Goal: Transaction & Acquisition: Purchase product/service

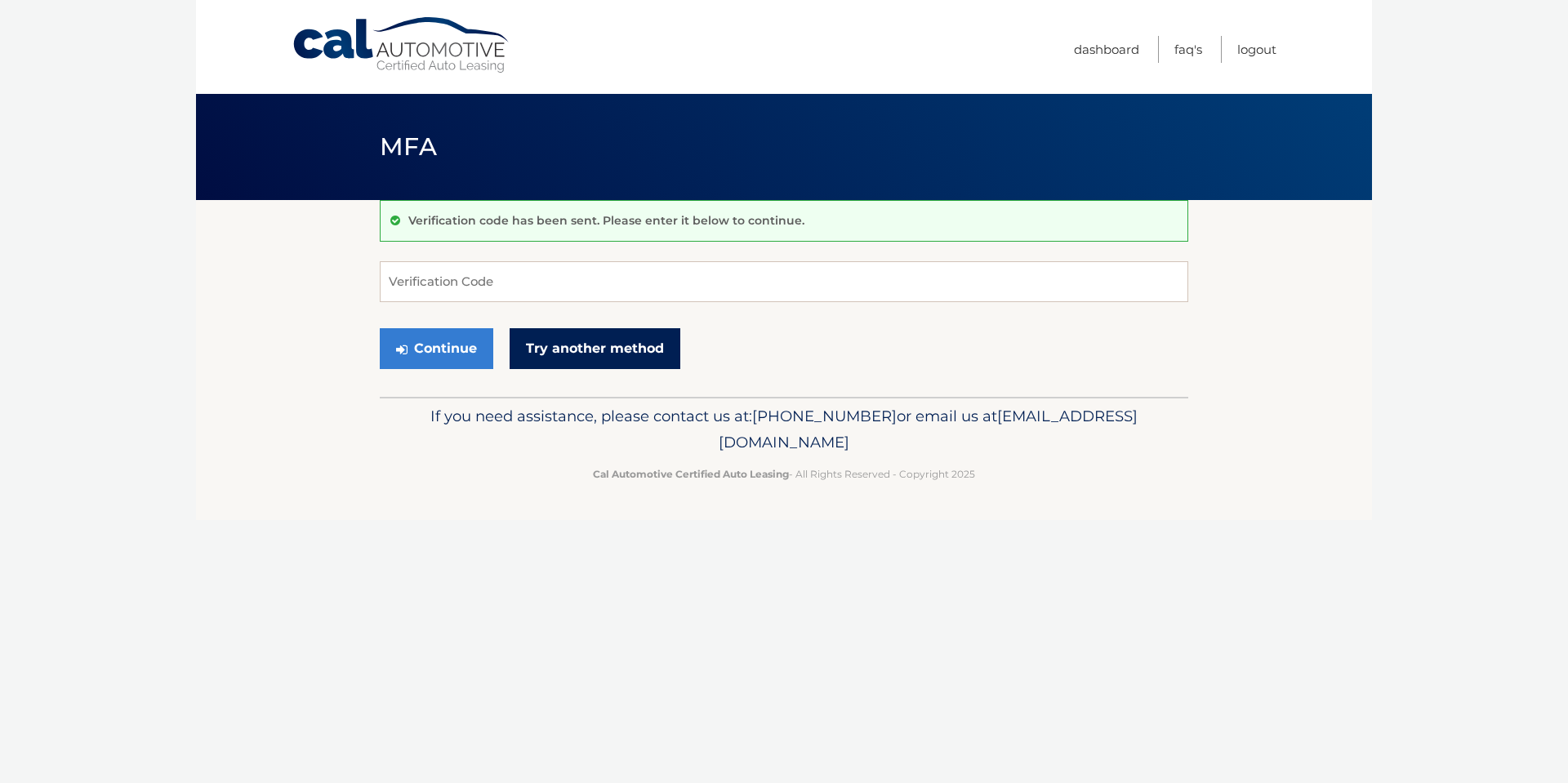
click at [608, 360] on link "Try another method" at bounding box center [595, 348] width 170 height 41
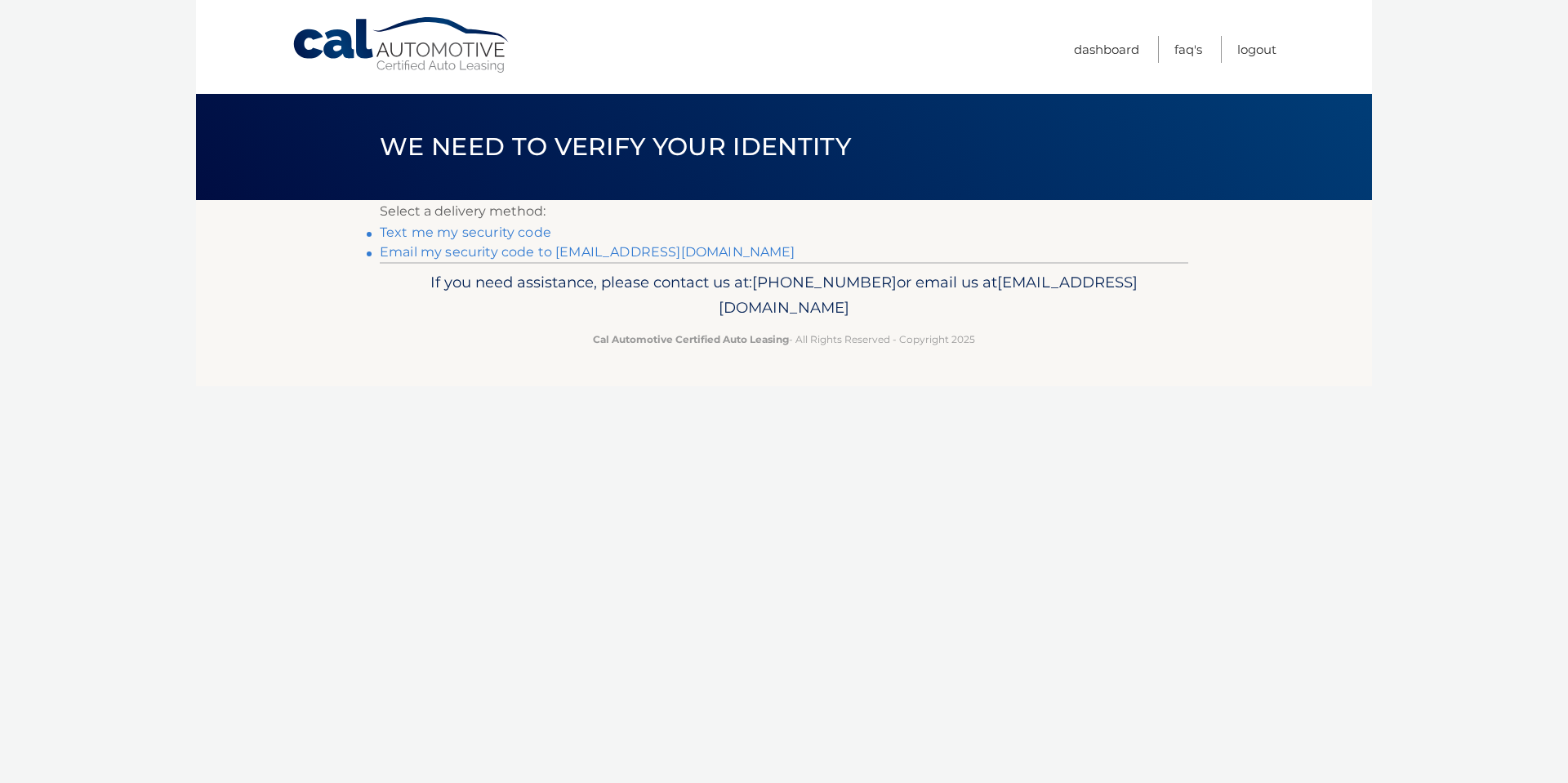
click at [666, 256] on link "Email my security code to m*****@rlrpclaw.com" at bounding box center [587, 252] width 416 height 16
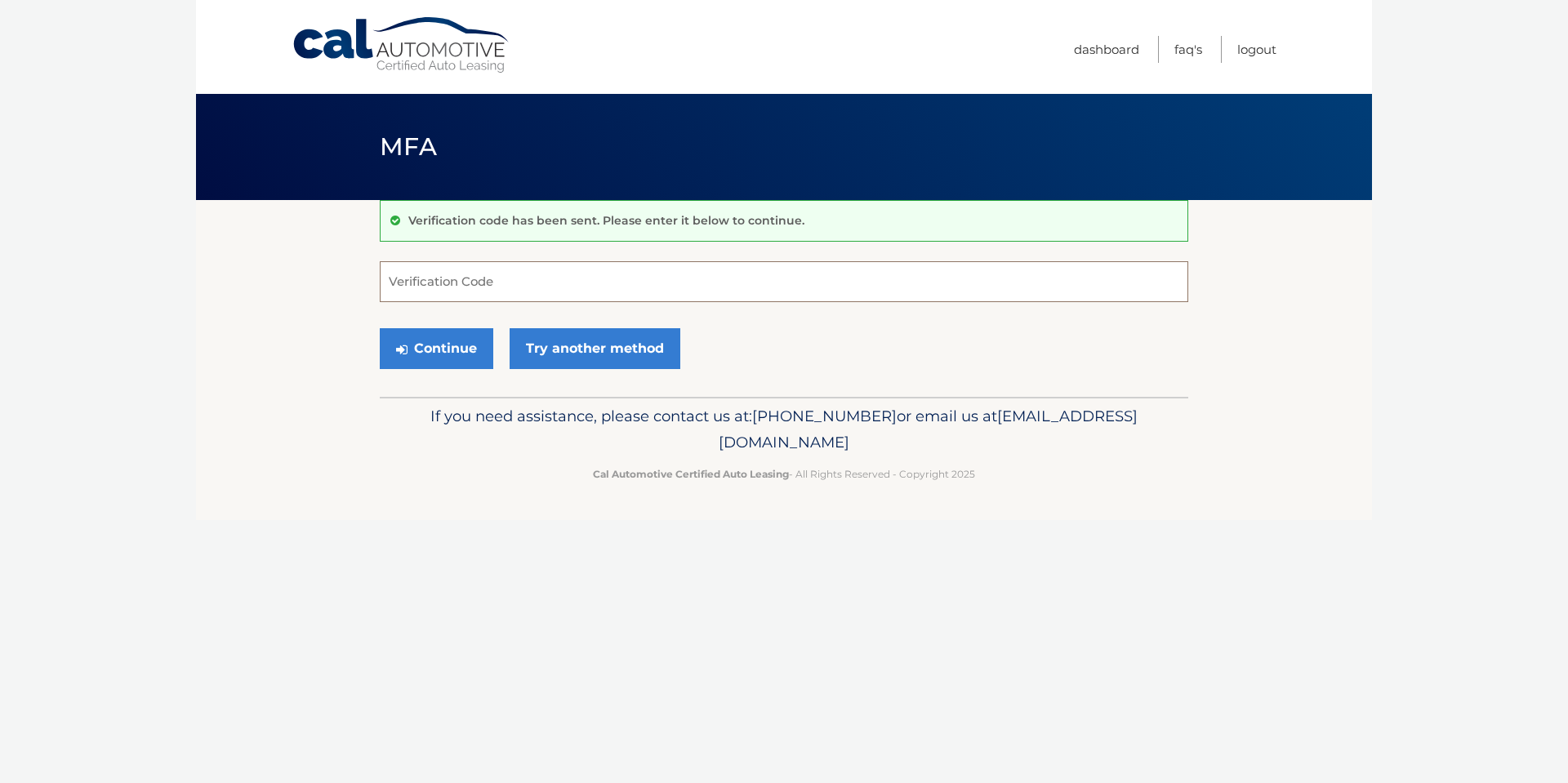
click at [660, 271] on input "Verification Code" at bounding box center [783, 282] width 808 height 41
click at [570, 282] on input "Verification Code" at bounding box center [783, 282] width 808 height 41
type input "334423"
click at [455, 346] on button "Continue" at bounding box center [436, 348] width 113 height 41
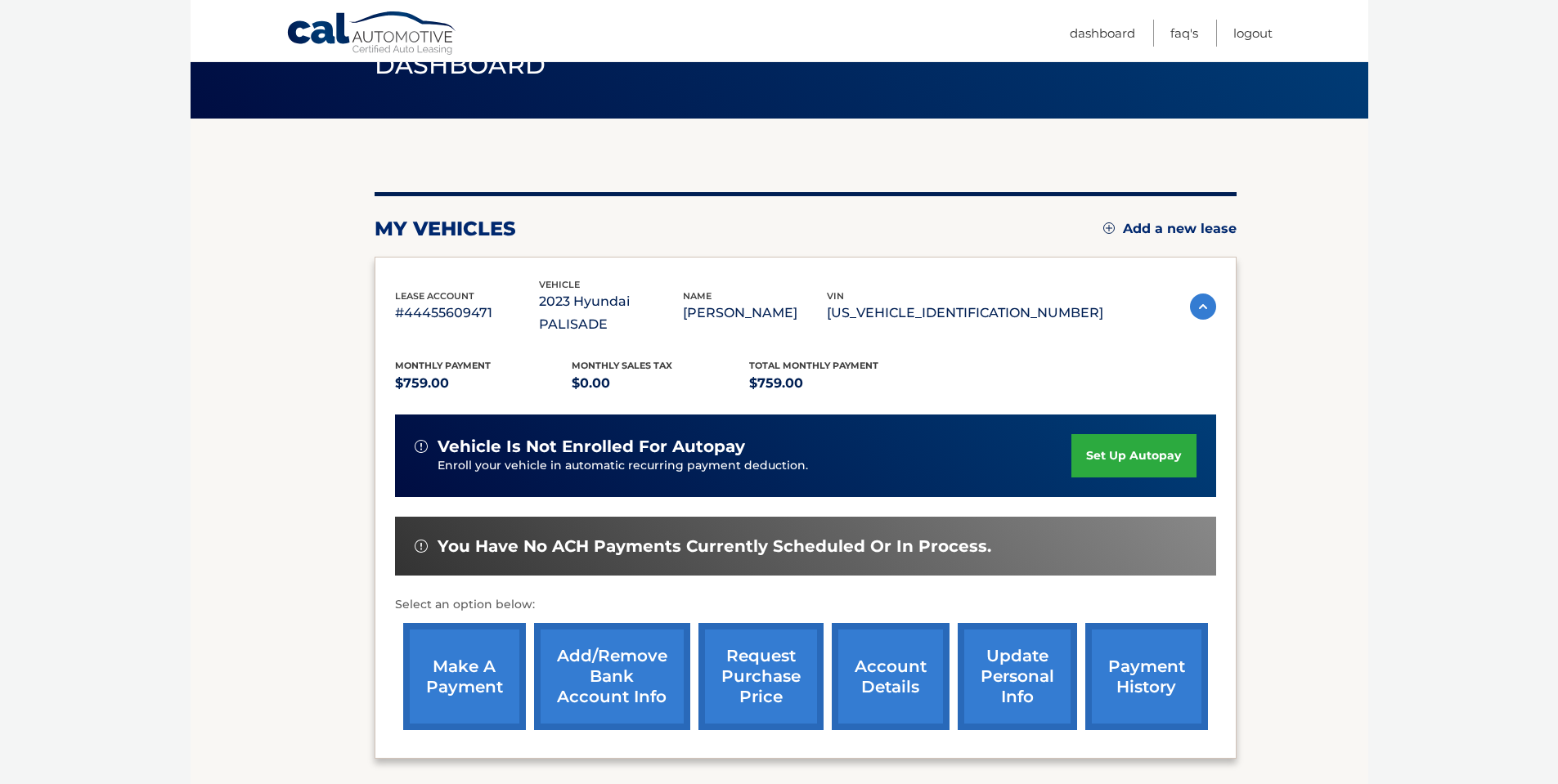
scroll to position [163, 0]
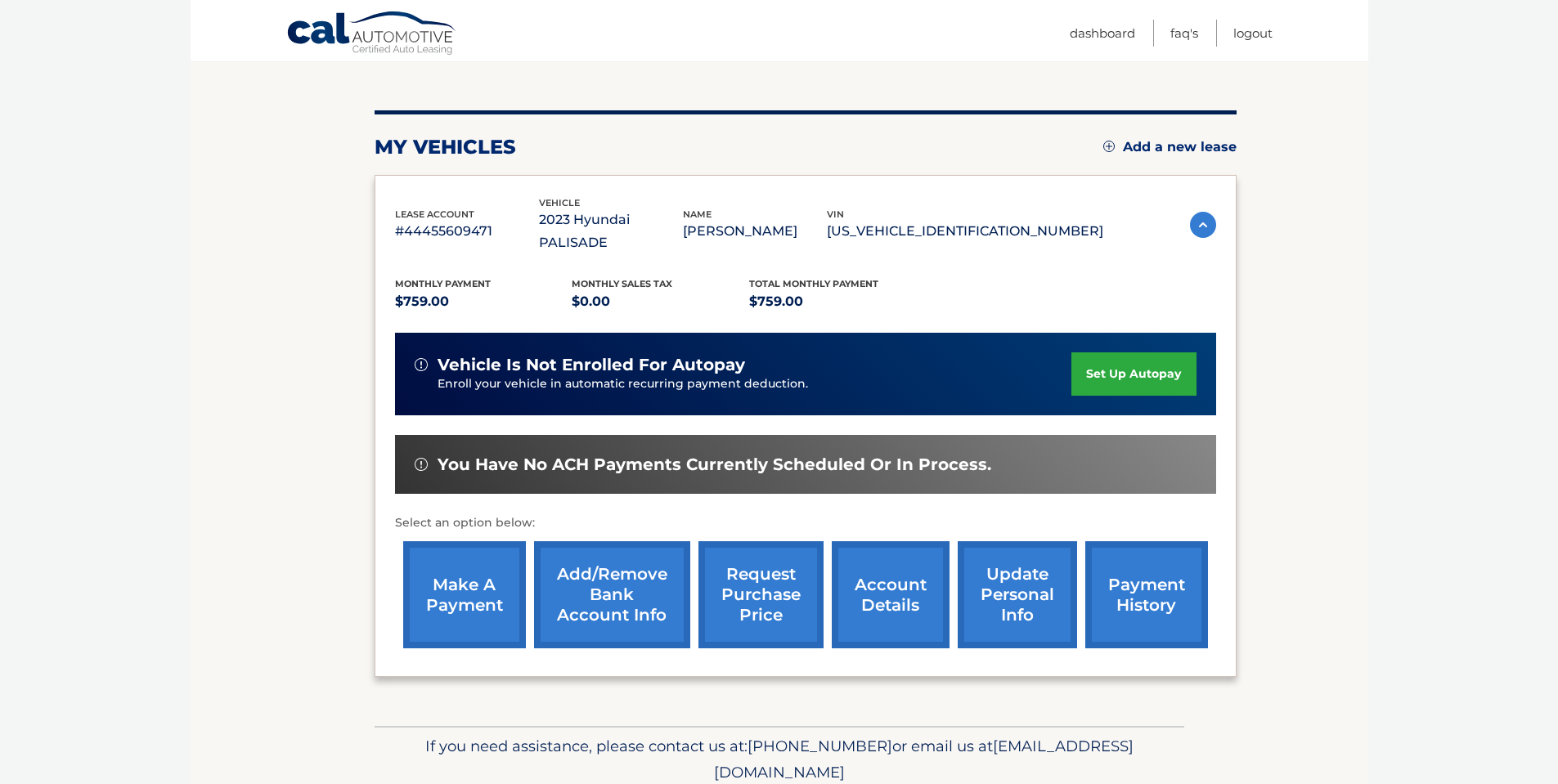
click at [461, 584] on link "make a payment" at bounding box center [464, 595] width 123 height 107
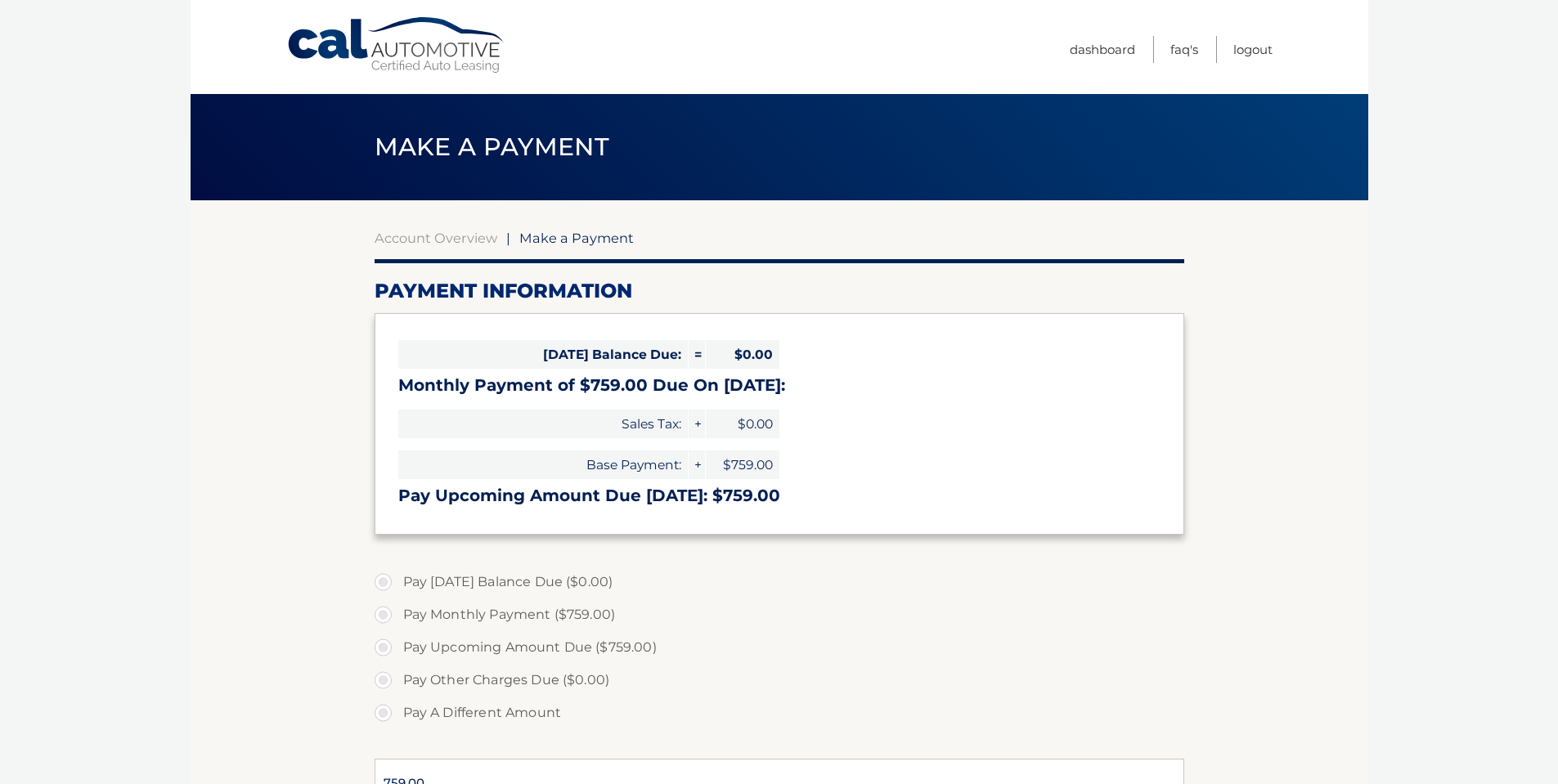
select select "ZDUwZmU1YWUtODc0Yy00OWE3LTk0OTYtY2E1NjFhNTY1ZDY2"
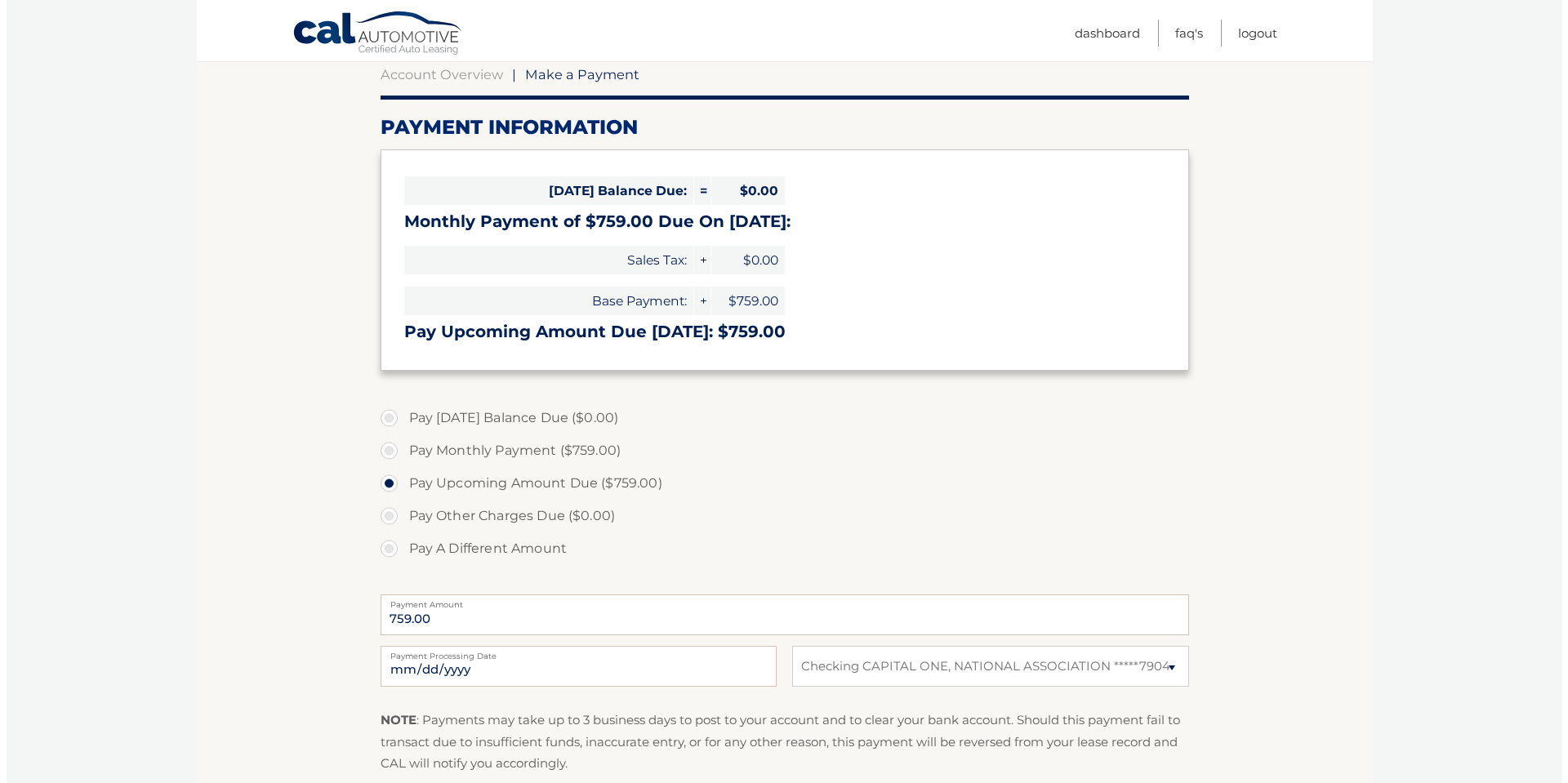
scroll to position [245, 0]
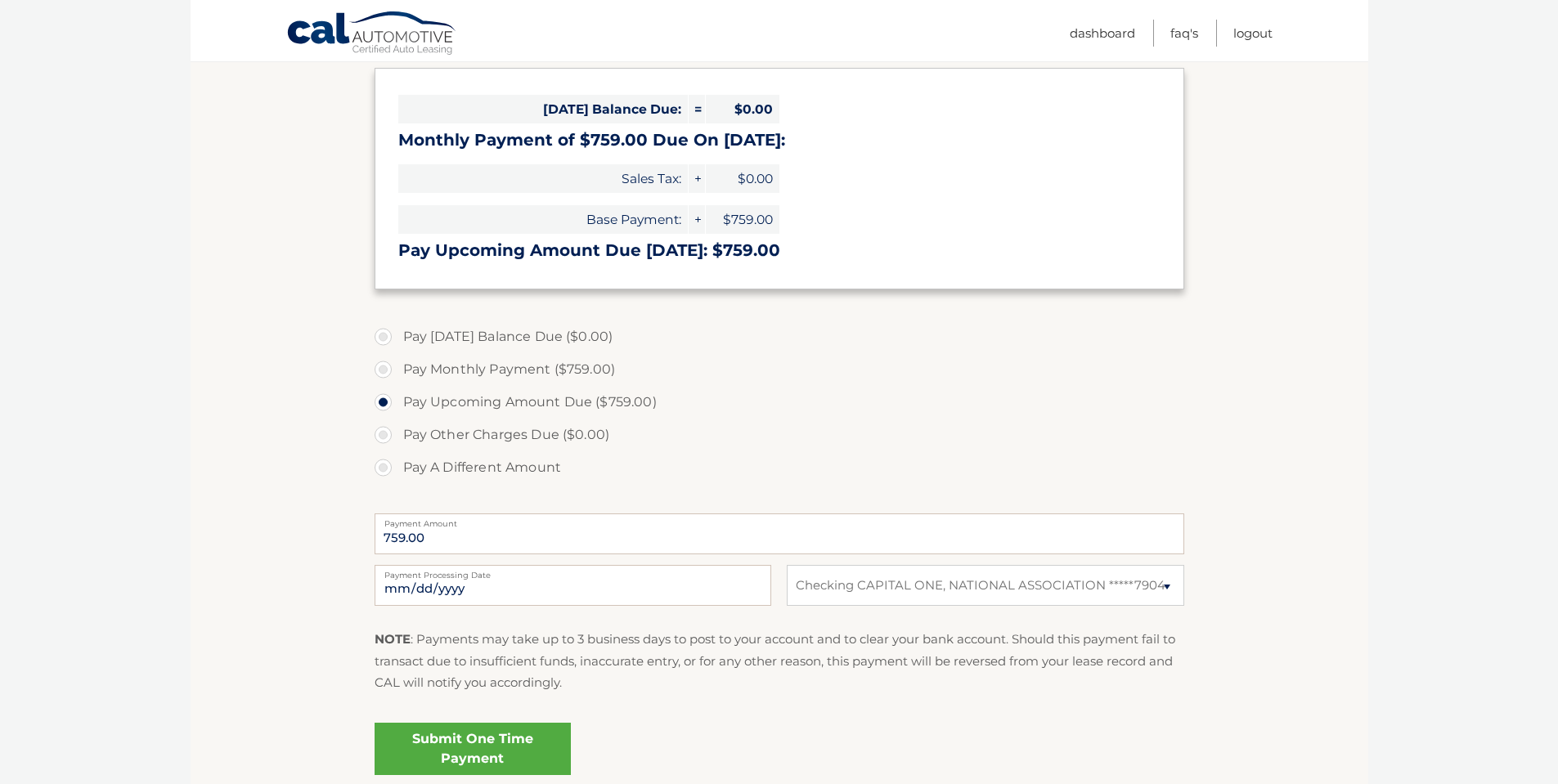
click at [447, 745] on link "Submit One Time Payment" at bounding box center [472, 749] width 196 height 53
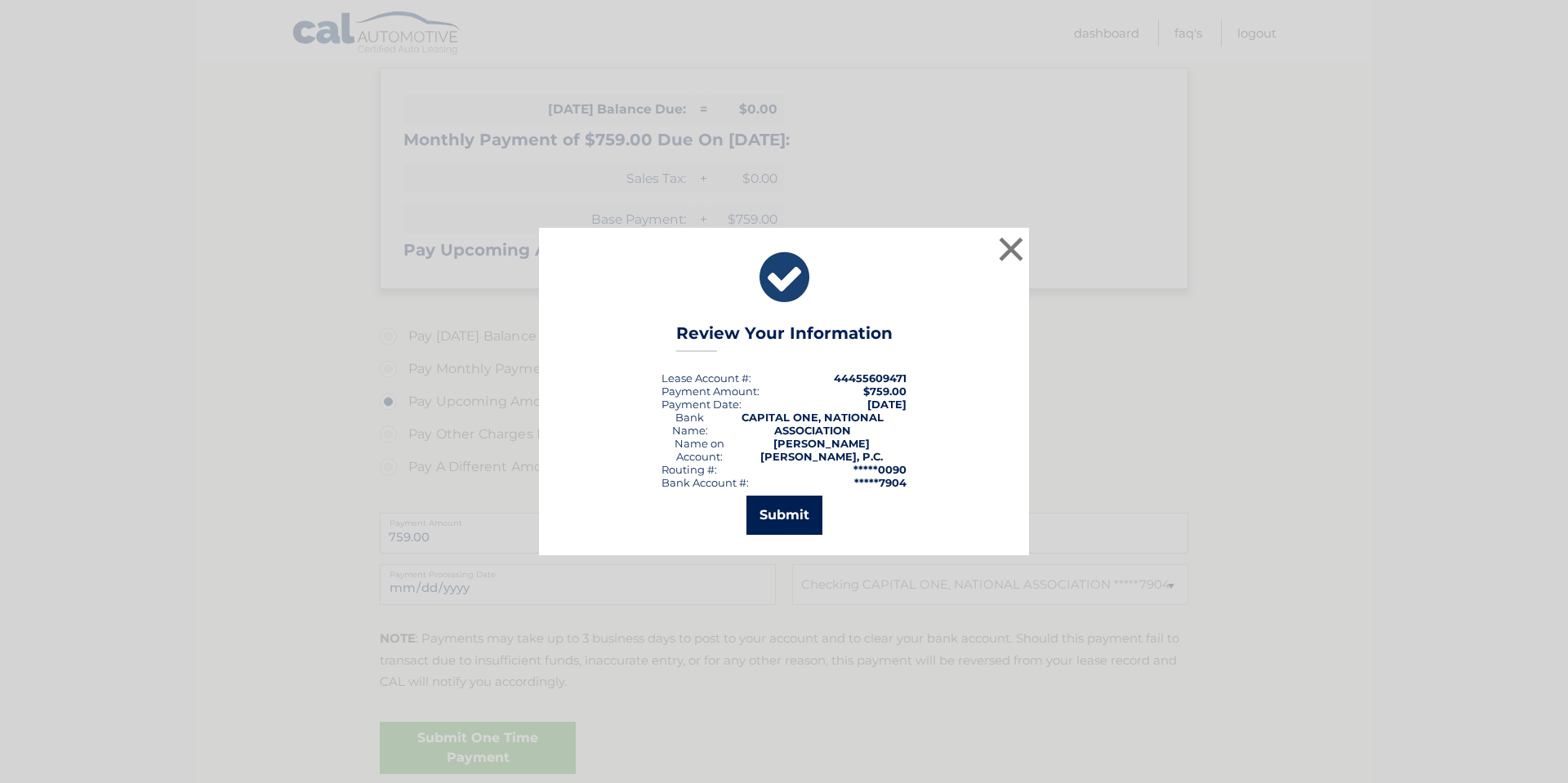
click at [774, 511] on button "Submit" at bounding box center [784, 515] width 76 height 39
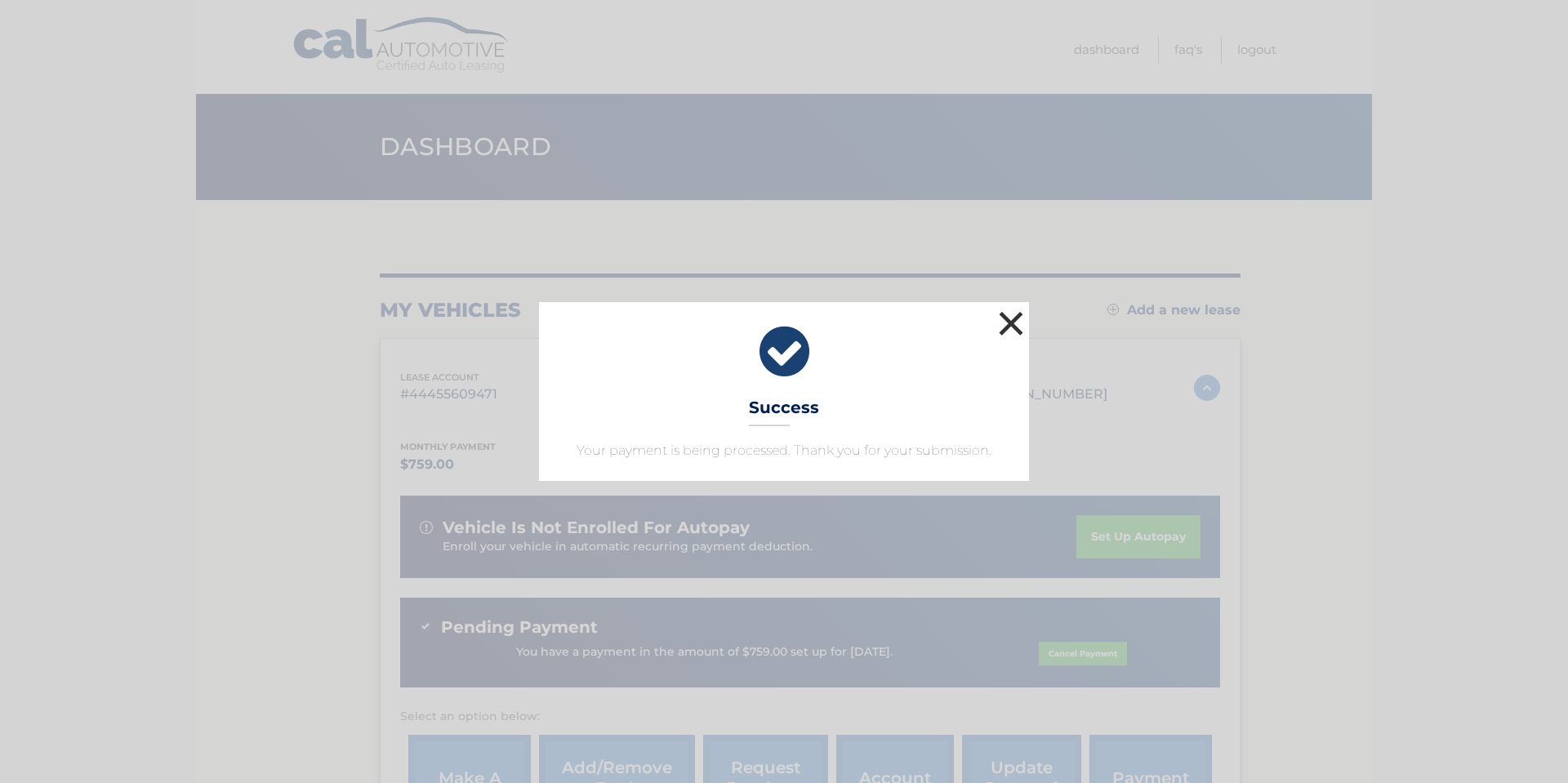
click at [1013, 318] on button "×" at bounding box center [1011, 323] width 33 height 33
